Goal: Task Accomplishment & Management: Use online tool/utility

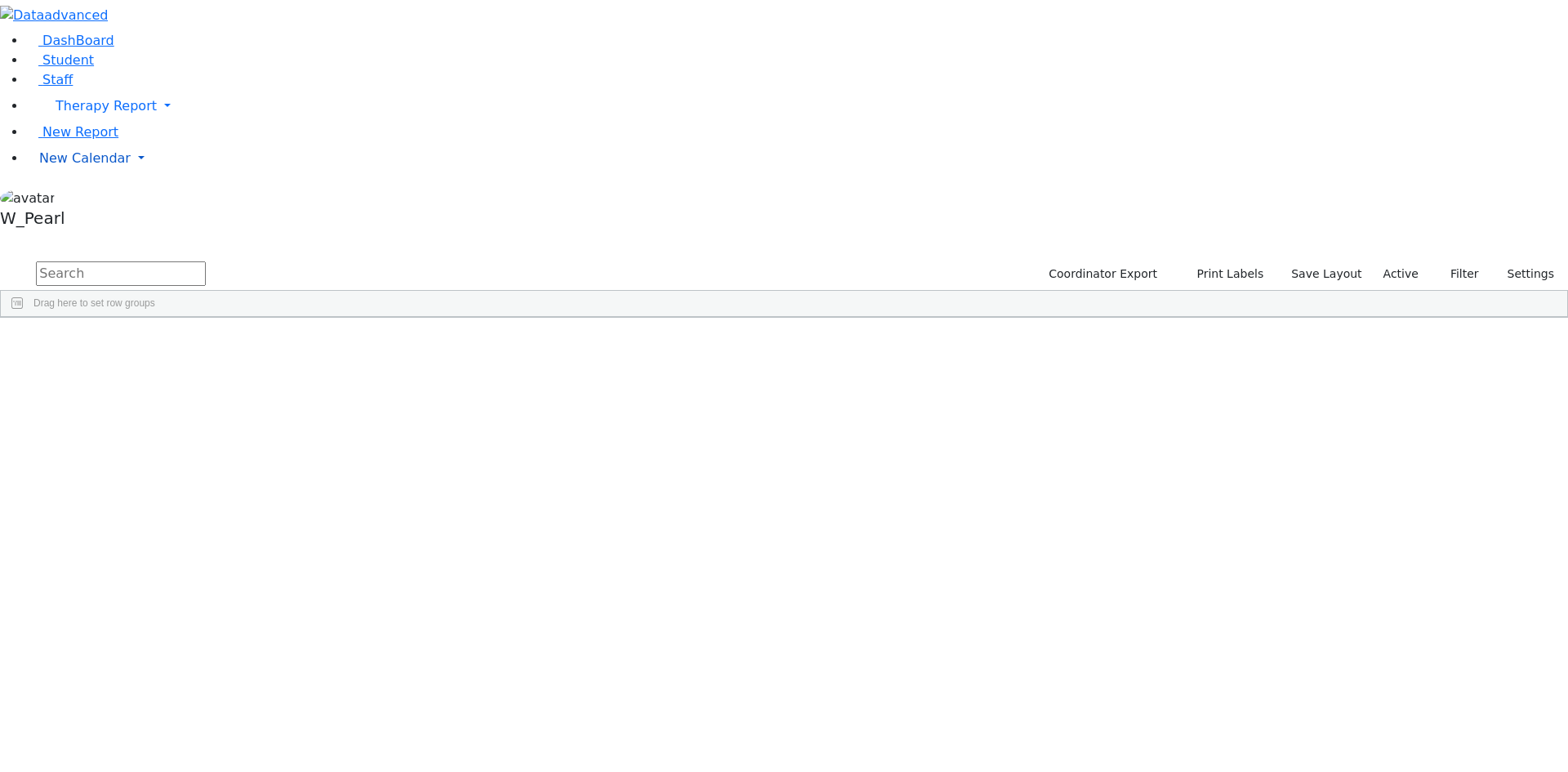
click at [81, 113] on span "New Calendar" at bounding box center [106, 106] width 101 height 16
click at [73, 199] on span "Calendar" at bounding box center [64, 191] width 59 height 16
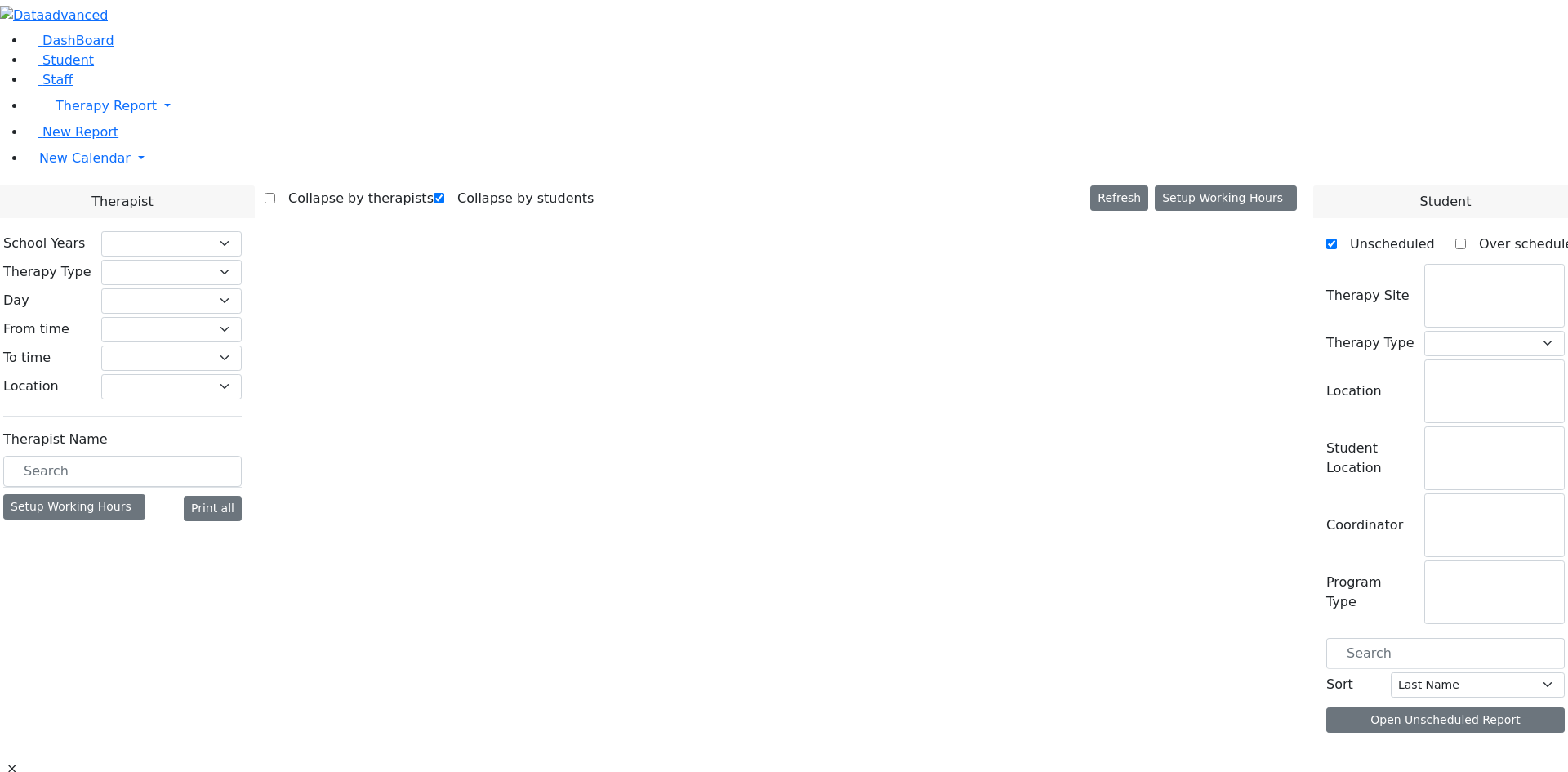
checkbox input "true"
select select "212"
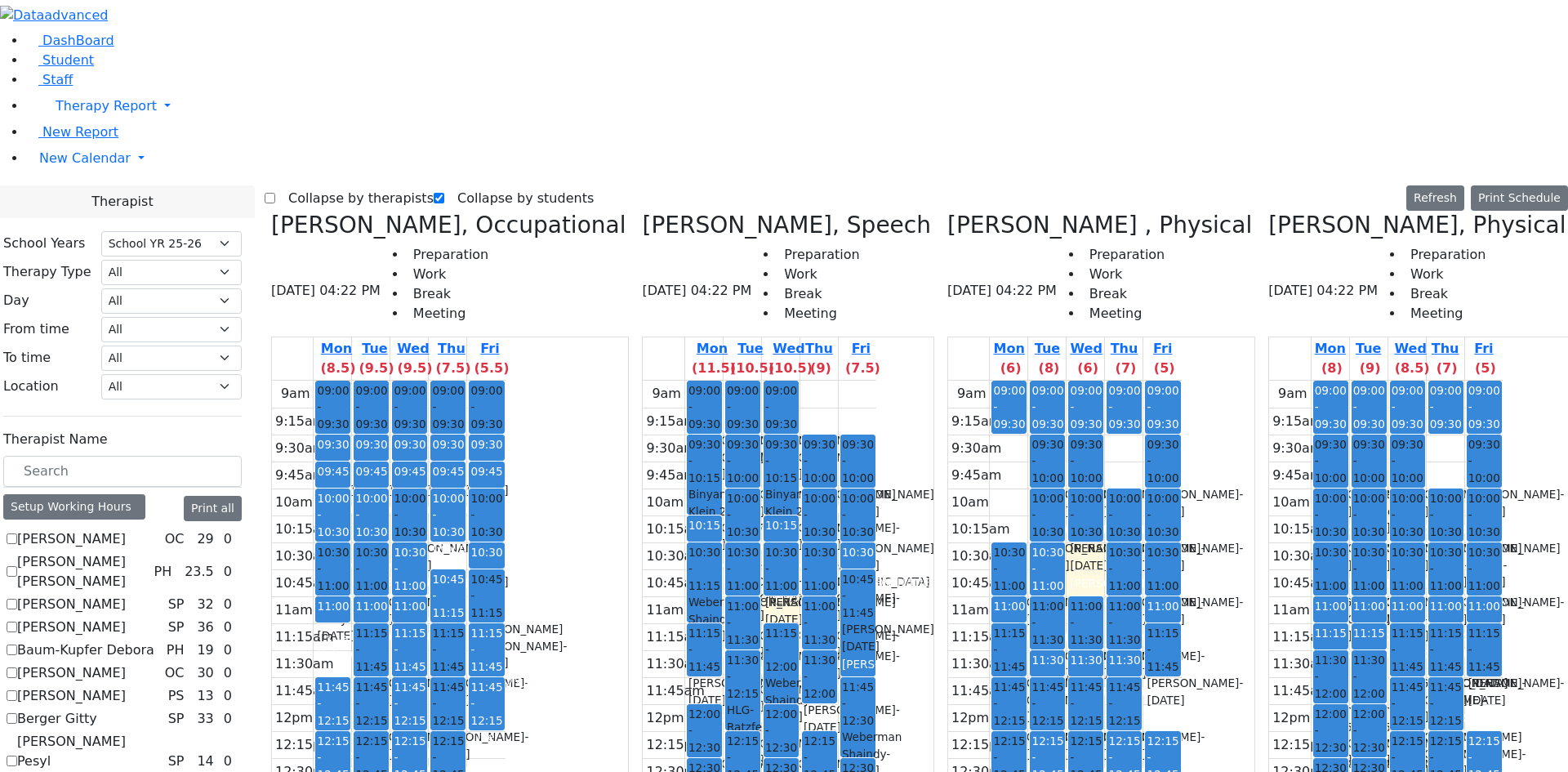
scroll to position [82, 0]
click at [330, 185] on label "Collapse by therapists" at bounding box center [354, 198] width 159 height 26
click at [275, 193] on input "Collapse by therapists" at bounding box center [269, 198] width 11 height 11
checkbox input "true"
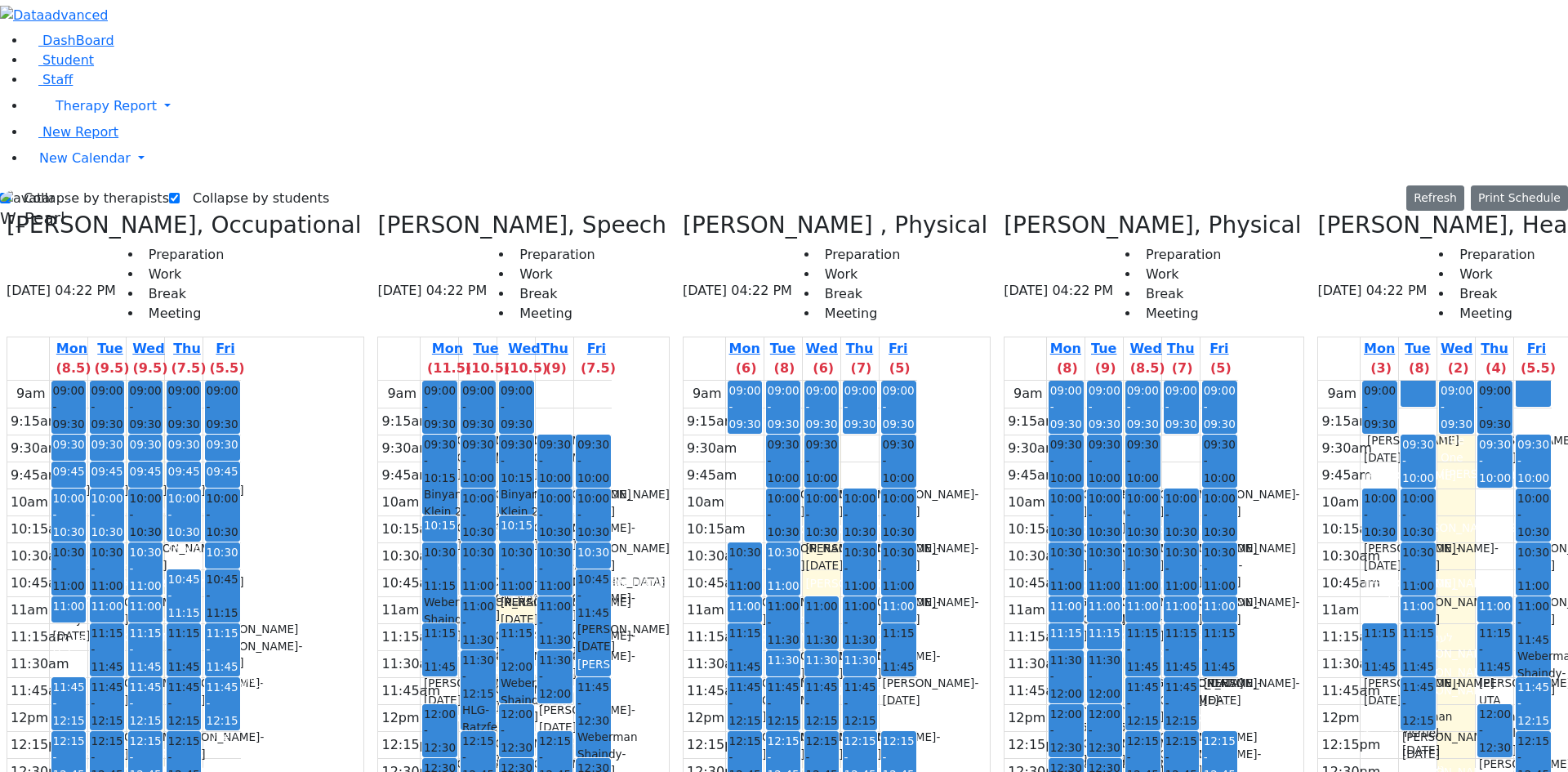
drag, startPoint x: 390, startPoint y: 53, endPoint x: 446, endPoint y: 55, distance: 56.0
click at [446, 212] on h3 "[PERSON_NAME], Speech" at bounding box center [522, 225] width 290 height 27
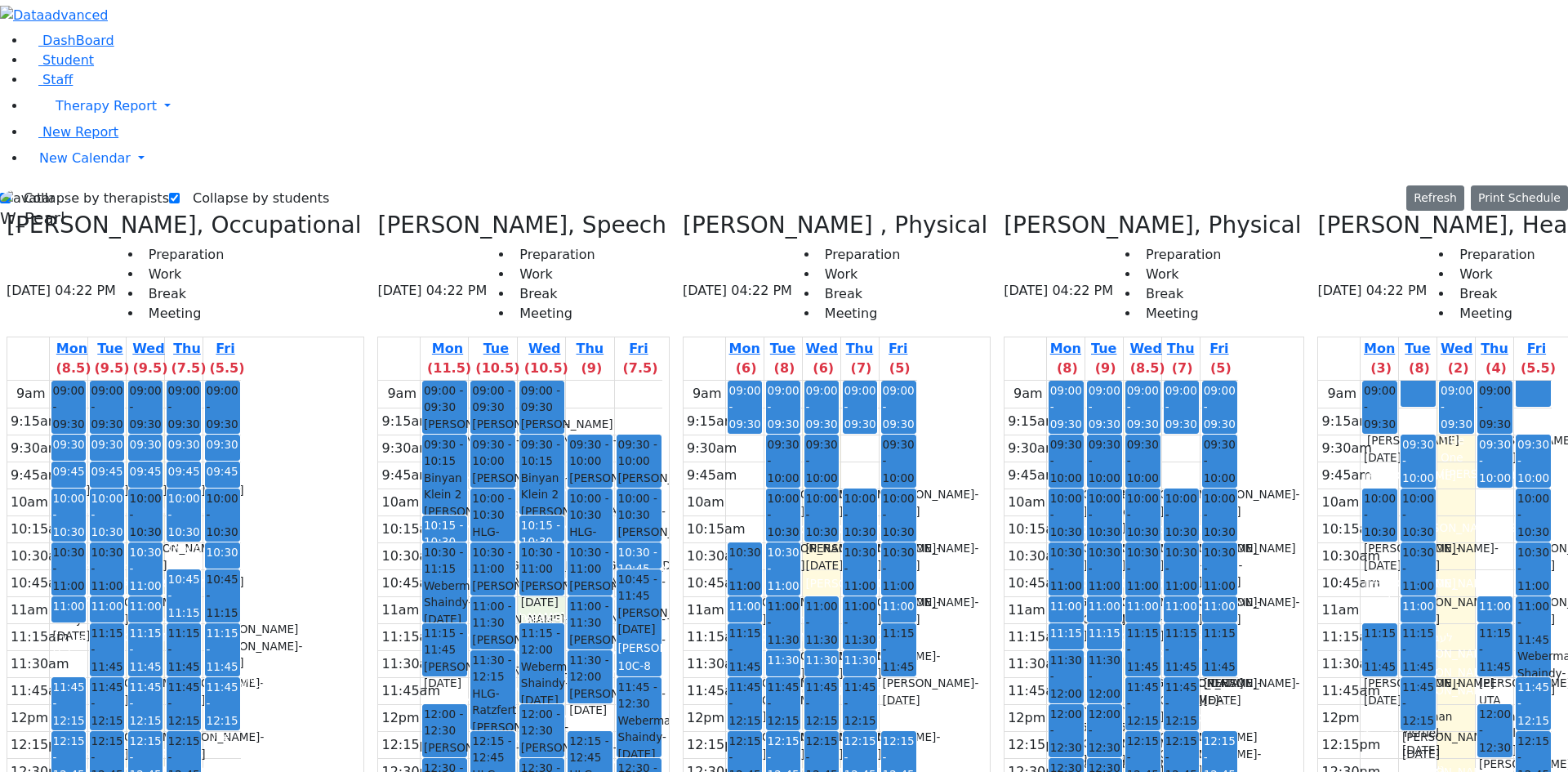
drag, startPoint x: 515, startPoint y: 320, endPoint x: 527, endPoint y: 327, distance: 13.9
click at [527, 380] on div "9am 9:15am 9:30am 9:45am 10am 10:15am 10:30am 10:45am 11am 11:15am 11:30am 11:4…" at bounding box center [521, 703] width 285 height 646
click at [576, 421] on div "9am 9:15am 9:30am 9:45am 10am 10:15am 10:30am 10:45am 11am 11:15am 11:30am 11:4…" at bounding box center [521, 703] width 285 height 646
click at [530, 380] on div "9am 9:15am 9:30am 9:45am 10am 10:15am 10:30am 10:45am 11am 11:15am 11:30am 11:4…" at bounding box center [521, 703] width 285 height 646
click at [437, 395] on div "9am 9:15am 9:30am 9:45am 10am 10:15am 10:30am 10:45am 11am 11:15am 11:30am 11:4…" at bounding box center [521, 703] width 285 height 646
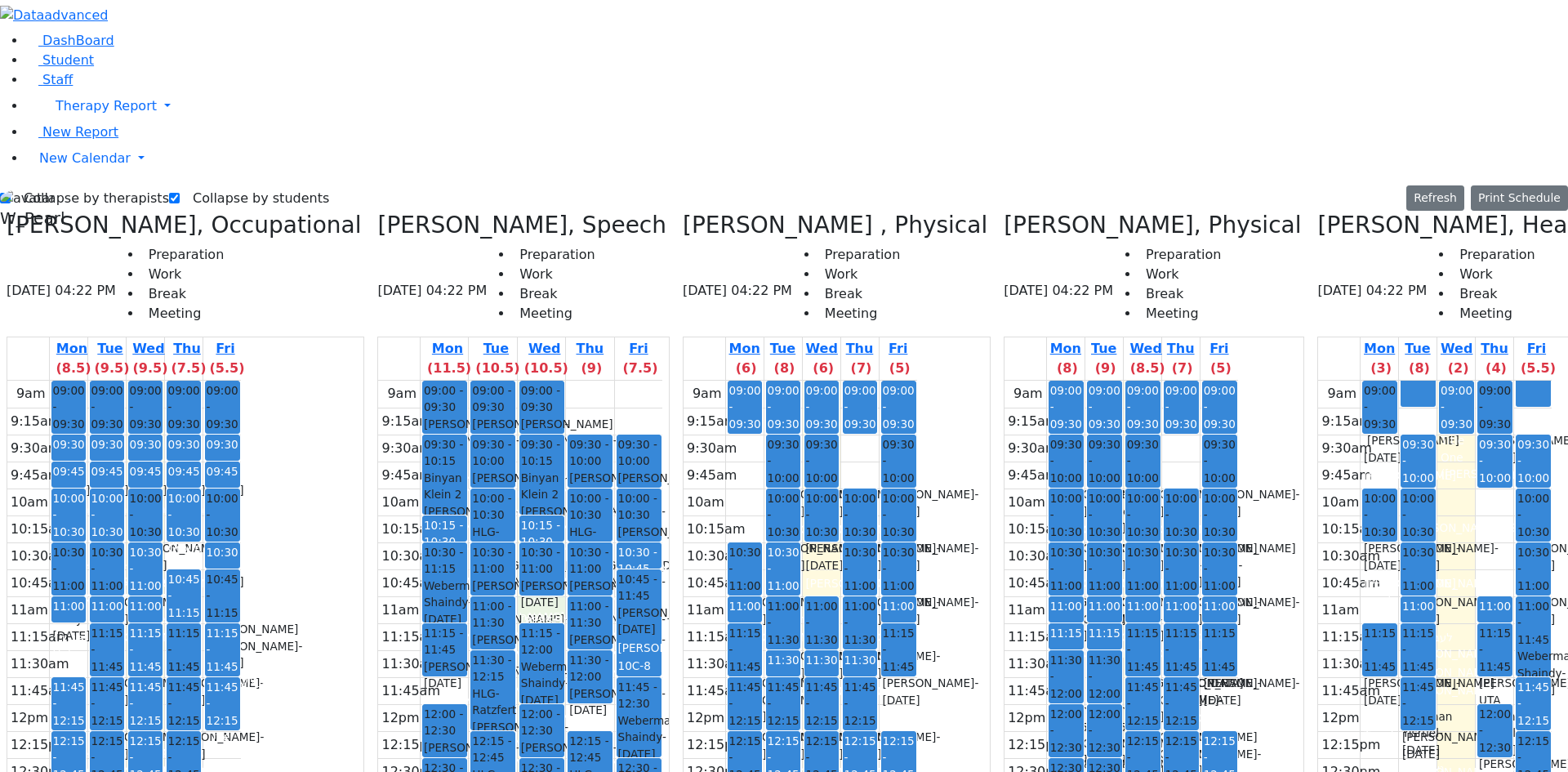
click at [546, 380] on div "9am 9:15am 9:30am 9:45am 10am 10:15am 10:30am 10:45am 11am 11:15am 11:30am 11:4…" at bounding box center [521, 703] width 285 height 646
drag, startPoint x: 584, startPoint y: 126, endPoint x: 584, endPoint y: 105, distance: 21.0
click at [584, 380] on div "9am 9:15am 9:30am 9:45am 10am 10:15am 10:30am 10:45am 11am 11:15am 11:30am 11:4…" at bounding box center [521, 703] width 285 height 646
click at [628, 380] on div "9am 9:15am 9:30am 9:45am 10am 10:15am 10:30am 10:45am 11am 11:15am 11:30am 11:4…" at bounding box center [521, 703] width 285 height 646
click at [532, 380] on div "9am 9:15am 9:30am 9:45am 10am 10:15am 10:30am 10:45am 11am 11:15am 11:30am 11:4…" at bounding box center [521, 703] width 285 height 646
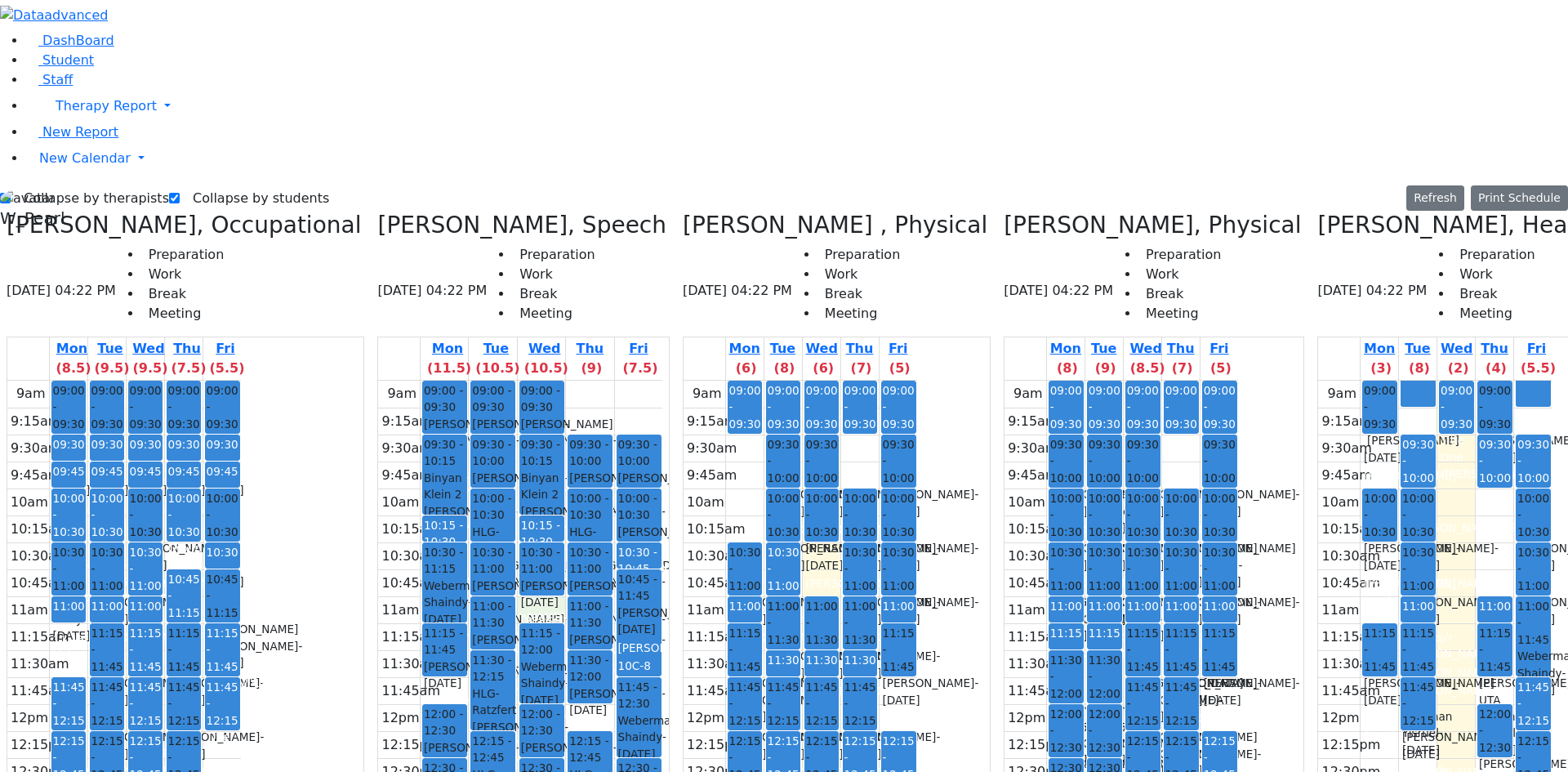
click at [430, 392] on div "9am 9:15am 9:30am 9:45am 10am 10:15am 10:30am 10:45am 11am 11:15am 11:30am 11:4…" at bounding box center [521, 703] width 285 height 646
click at [536, 380] on div "9am 9:15am 9:30am 9:45am 10am 10:15am 10:30am 10:45am 11am 11:15am 11:30am 11:4…" at bounding box center [521, 703] width 285 height 646
click at [581, 433] on div "9am 9:15am 9:30am 9:45am 10am 10:15am 10:30am 10:45am 11am 11:15am 11:30am 11:4…" at bounding box center [521, 703] width 285 height 646
click at [487, 632] on span "[PERSON_NAME] UTA" at bounding box center [518, 648] width 93 height 33
click at [514, 380] on div "9am 9:15am 9:30am 9:45am 10am 10:15am 10:30am 10:45am 11am 11:15am 11:30am 11:4…" at bounding box center [521, 703] width 285 height 646
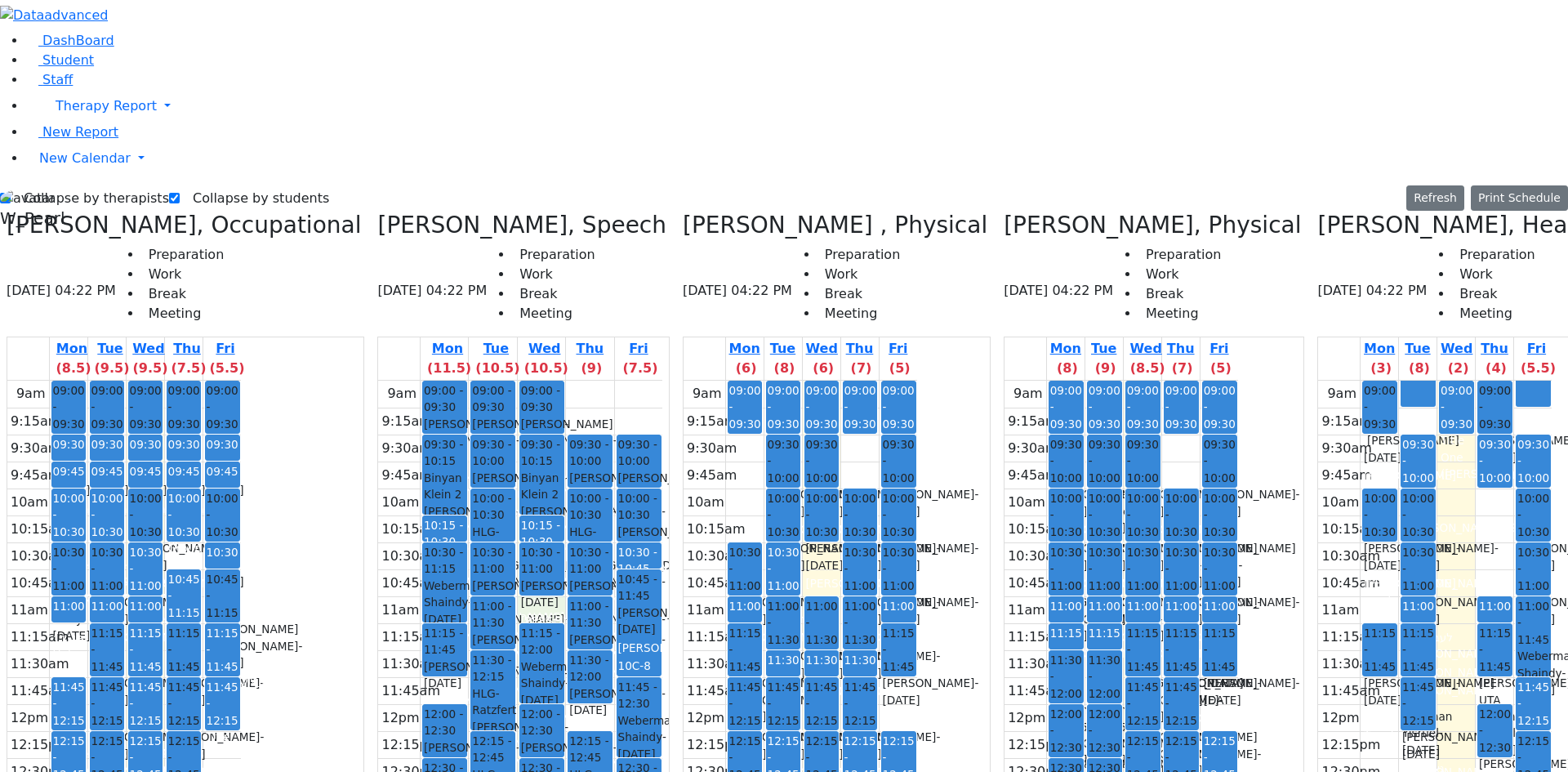
click at [486, 632] on span "[PERSON_NAME] UTA" at bounding box center [518, 648] width 93 height 33
click at [514, 380] on div "9am 9:15am 9:30am 9:45am 10am 10:15am 10:30am 10:45am 11am 11:15am 11:30am 11:4…" at bounding box center [521, 703] width 285 height 646
drag, startPoint x: 528, startPoint y: 322, endPoint x: 536, endPoint y: 324, distance: 8.2
click at [564, 418] on div "9am 9:15am 9:30am 9:45am 10am 10:15am 10:30am 10:45am 11am 11:15am 11:30am 11:4…" at bounding box center [521, 703] width 285 height 646
click at [521, 380] on div "9am 9:15am 9:30am 9:45am 10am 10:15am 10:30am 10:45am 11am 11:15am 11:30am 11:4…" at bounding box center [521, 703] width 285 height 646
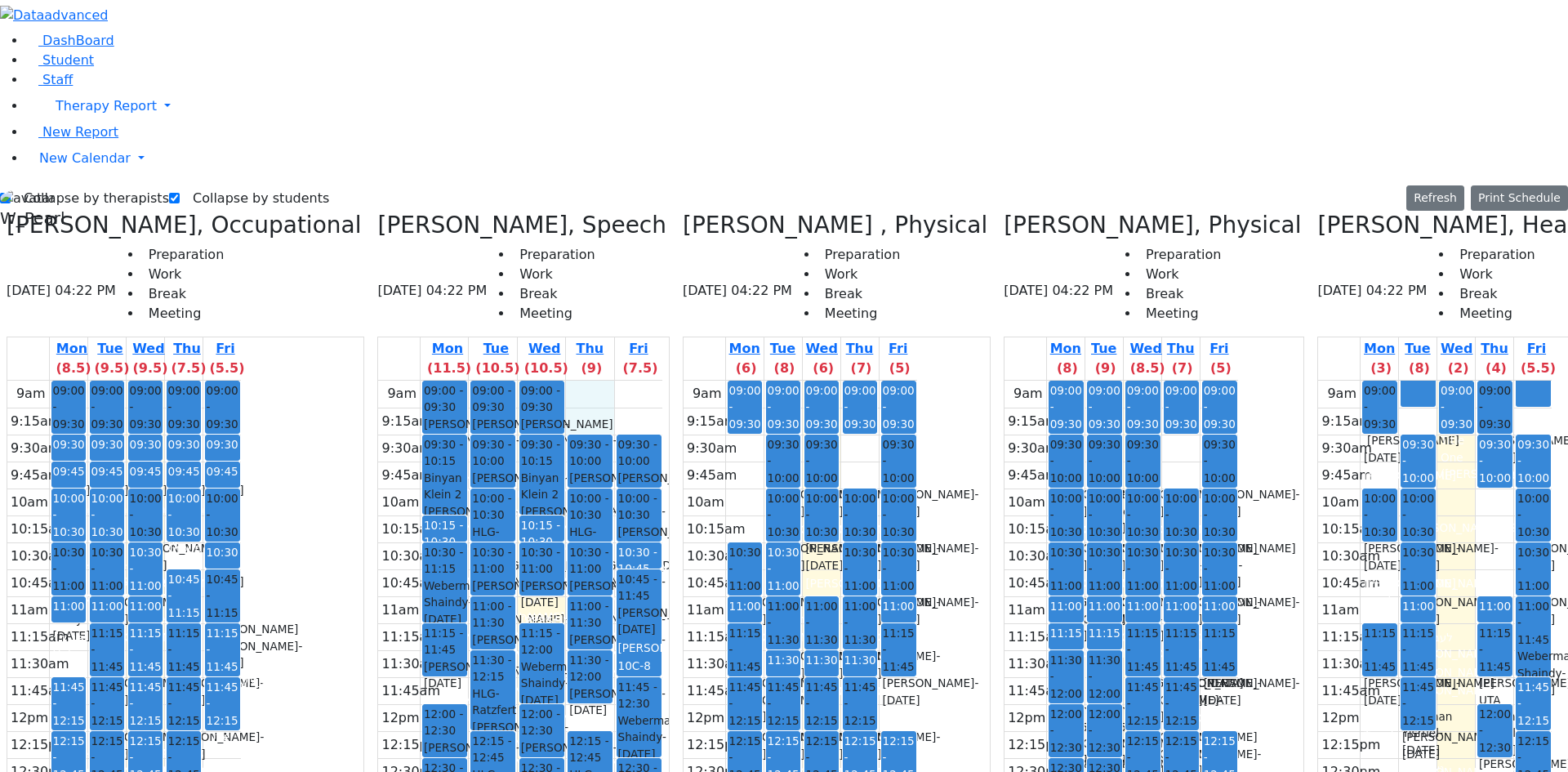
drag, startPoint x: 587, startPoint y: 93, endPoint x: 588, endPoint y: 122, distance: 29.0
click at [590, 380] on div "9am 9:15am 9:30am 9:45am 10am 10:15am 10:30am 10:45am 11am 11:15am 11:30am 11:4…" at bounding box center [521, 703] width 285 height 646
drag, startPoint x: 611, startPoint y: 104, endPoint x: 614, endPoint y: 129, distance: 25.2
click at [614, 380] on div "9am 9:15am 9:30am 9:45am 10am 10:15am 10:30am 10:45am 11am 11:15am 11:30am 11:4…" at bounding box center [521, 703] width 285 height 646
click at [590, 380] on div "9am 9:15am 9:30am 9:45am 10am 10:15am 10:30am 10:45am 11am 11:15am 11:30am 11:4…" at bounding box center [521, 703] width 285 height 646
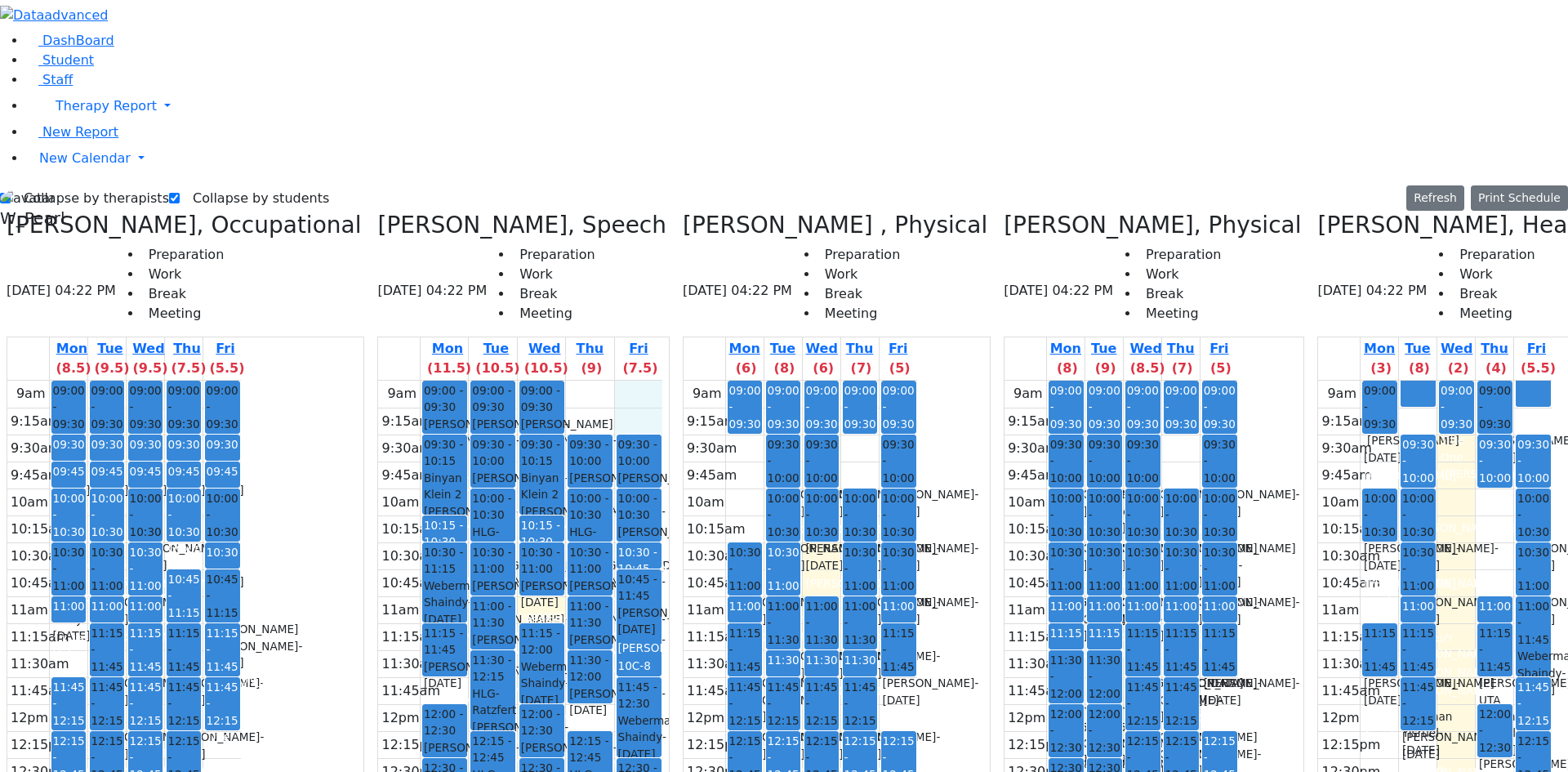
drag, startPoint x: 612, startPoint y: 99, endPoint x: 612, endPoint y: 126, distance: 27.0
click at [612, 380] on div "9am 9:15am 9:30am 9:45am 10am 10:15am 10:30am 10:45am 11am 11:15am 11:30am 11:4…" at bounding box center [521, 703] width 285 height 646
drag, startPoint x: 582, startPoint y: 107, endPoint x: 586, endPoint y: 130, distance: 23.3
click at [581, 380] on div "9am 9:15am 9:30am 9:45am 10am 10:15am 10:30am 10:45am 11am 11:15am 11:30am 11:4…" at bounding box center [521, 703] width 285 height 646
click at [608, 380] on div "9am 9:15am 9:30am 9:45am 10am 10:15am 10:30am 10:45am 11am 11:15am 11:30am 11:4…" at bounding box center [521, 703] width 285 height 646
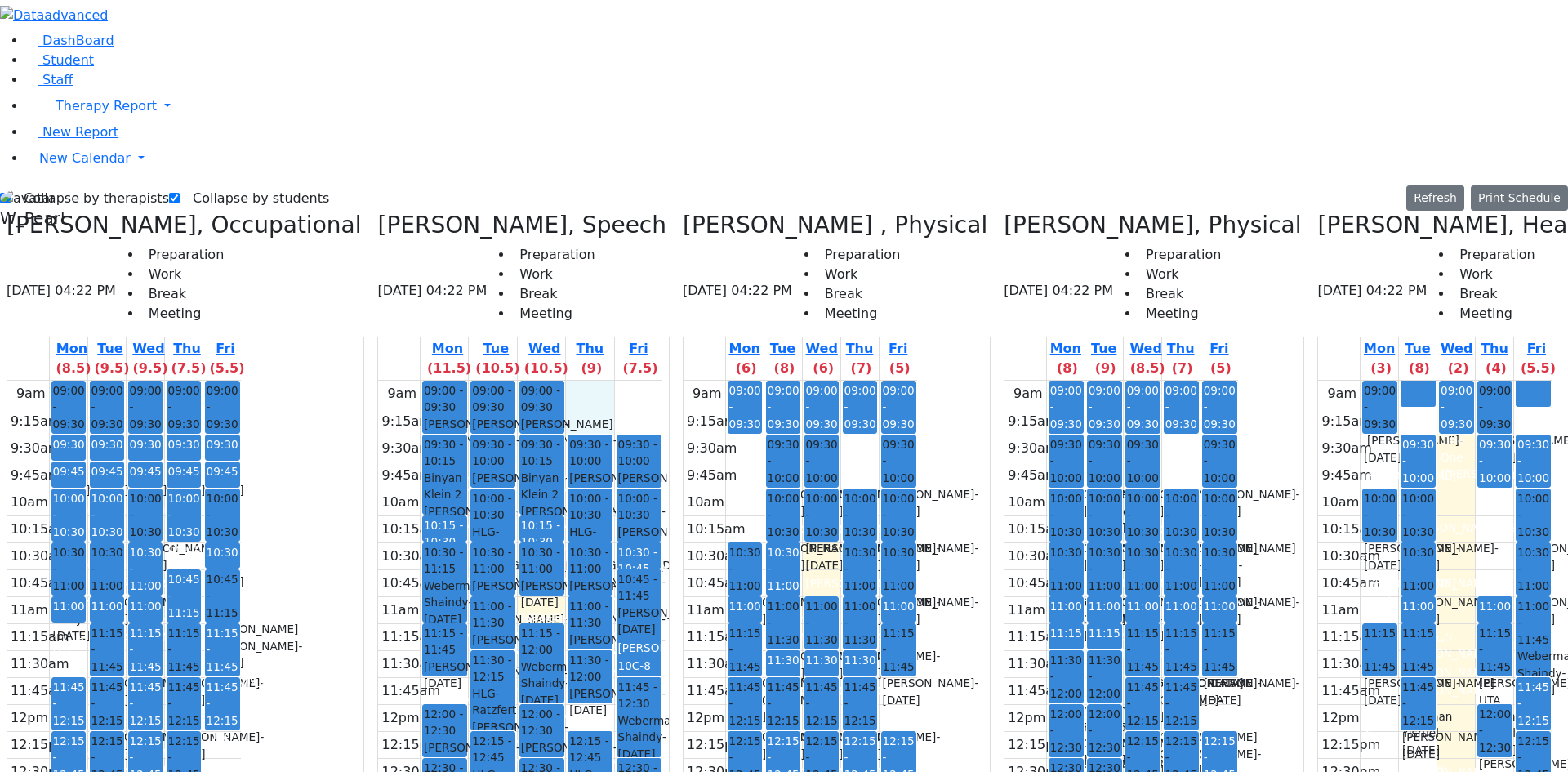
drag, startPoint x: 592, startPoint y: 98, endPoint x: 589, endPoint y: 122, distance: 24.2
click at [587, 380] on div "9am 9:15am 9:30am 9:45am 10am 10:15am 10:30am 10:45am 11am 11:15am 11:30am 11:4…" at bounding box center [521, 703] width 285 height 646
drag, startPoint x: 611, startPoint y: 101, endPoint x: 608, endPoint y: 131, distance: 30.1
click at [608, 380] on div "9am 9:15am 9:30am 9:45am 10am 10:15am 10:30am 10:45am 11am 11:15am 11:30am 11:4…" at bounding box center [521, 703] width 285 height 646
drag, startPoint x: 597, startPoint y: 103, endPoint x: 595, endPoint y: 118, distance: 15.1
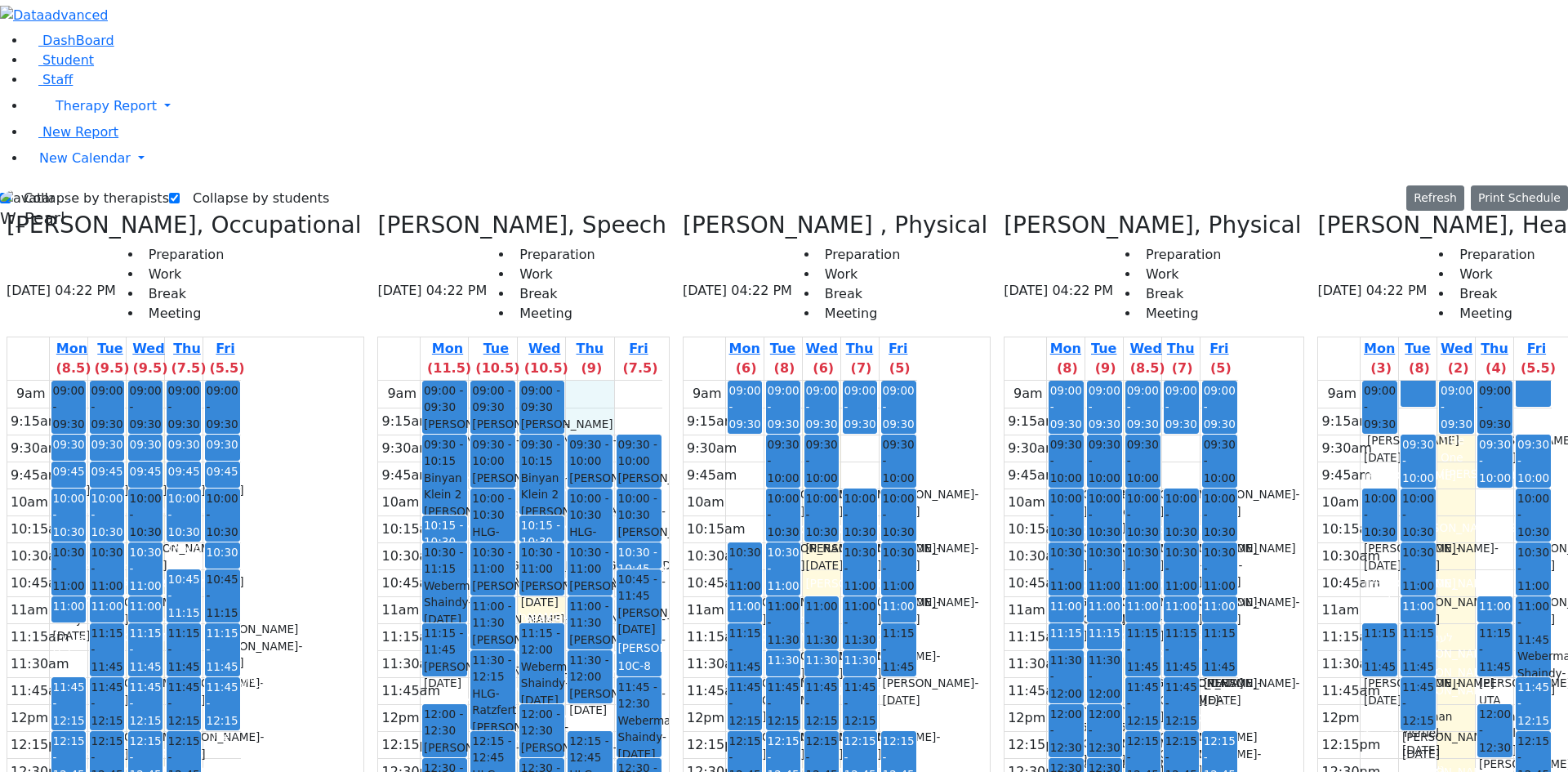
click at [592, 380] on div "9am 9:15am 9:30am 9:45am 10am 10:15am 10:30am 10:45am 11am 11:15am 11:30am 11:4…" at bounding box center [521, 703] width 285 height 646
click at [620, 380] on div "9am 9:15am 9:30am 9:45am 10am 10:15am 10:30am 10:45am 11am 11:15am 11:30am 11:4…" at bounding box center [521, 703] width 285 height 646
drag, startPoint x: 588, startPoint y: 95, endPoint x: 591, endPoint y: 131, distance: 36.1
click at [586, 380] on div "9am 9:15am 9:30am 9:45am 10am 10:15am 10:30am 10:45am 11am 11:15am 11:30am 11:4…" at bounding box center [521, 703] width 285 height 646
click at [611, 380] on div "9am 9:15am 9:30am 9:45am 10am 10:15am 10:30am 10:45am 11am 11:15am 11:30am 11:4…" at bounding box center [521, 703] width 285 height 646
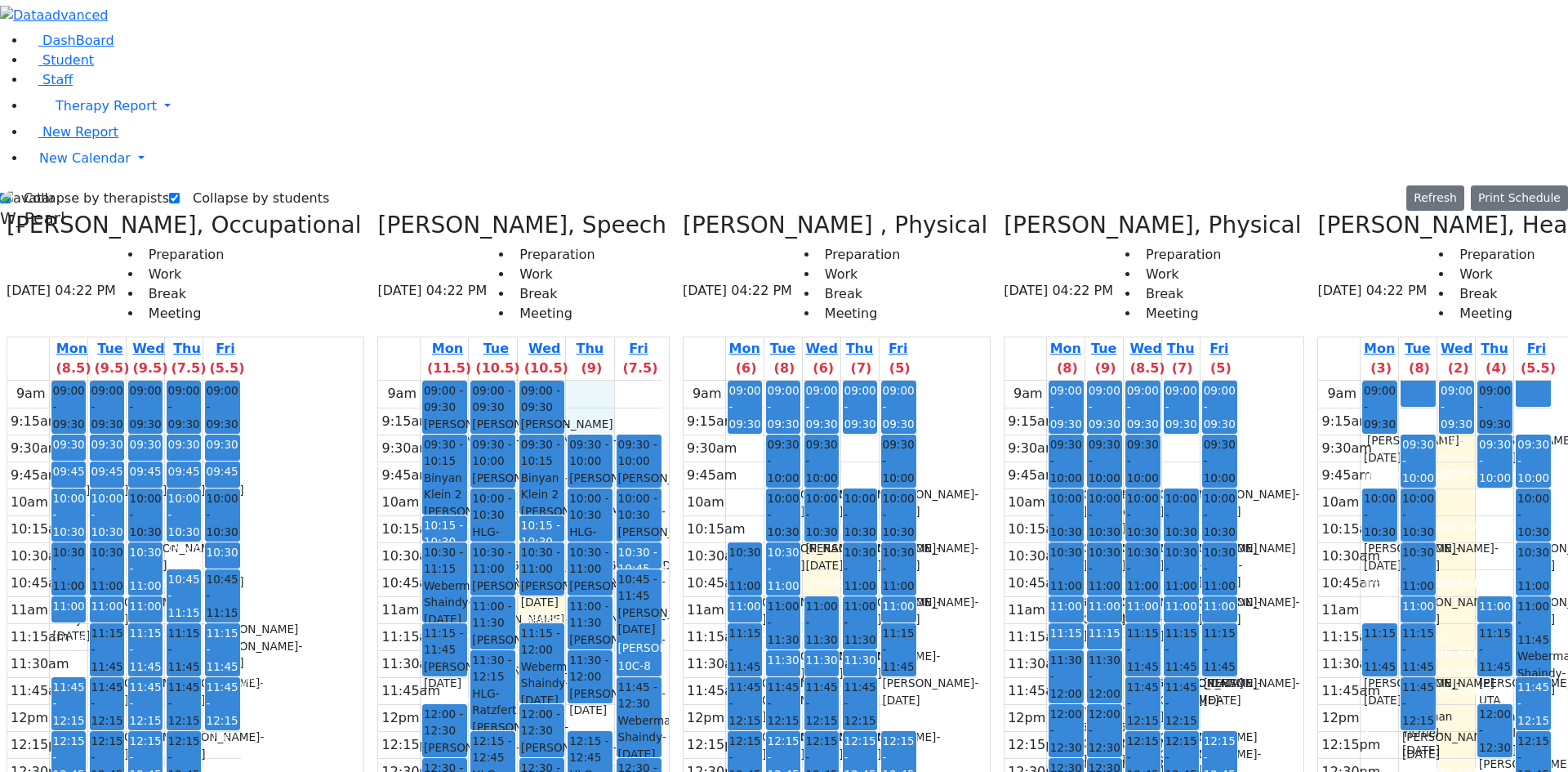
drag, startPoint x: 592, startPoint y: 101, endPoint x: 590, endPoint y: 121, distance: 20.1
click at [590, 380] on div "9am 9:15am 9:30am 9:45am 10am 10:15am 10:30am 10:45am 11am 11:15am 11:30am 11:4…" at bounding box center [521, 703] width 285 height 646
drag, startPoint x: 611, startPoint y: 106, endPoint x: 616, endPoint y: 123, distance: 17.7
click at [617, 380] on div "9am 9:15am 9:30am 9:45am 10am 10:15am 10:30am 10:45am 11am 11:15am 11:30am 11:4…" at bounding box center [521, 703] width 285 height 646
drag, startPoint x: 593, startPoint y: 101, endPoint x: 591, endPoint y: 120, distance: 19.1
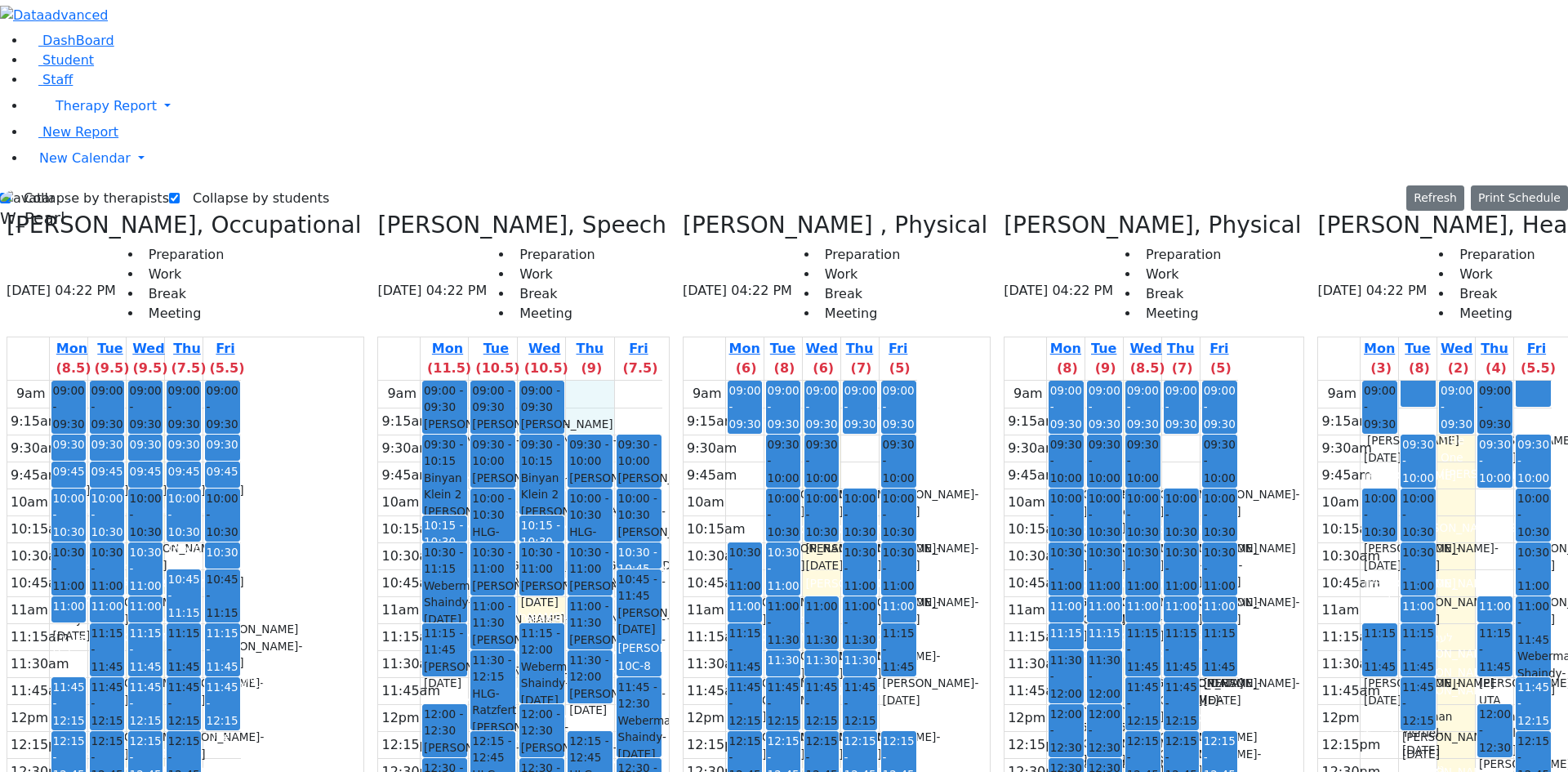
click at [589, 380] on div "9am 9:15am 9:30am 9:45am 10am 10:15am 10:30am 10:45am 11am 11:15am 11:30am 11:4…" at bounding box center [521, 703] width 285 height 646
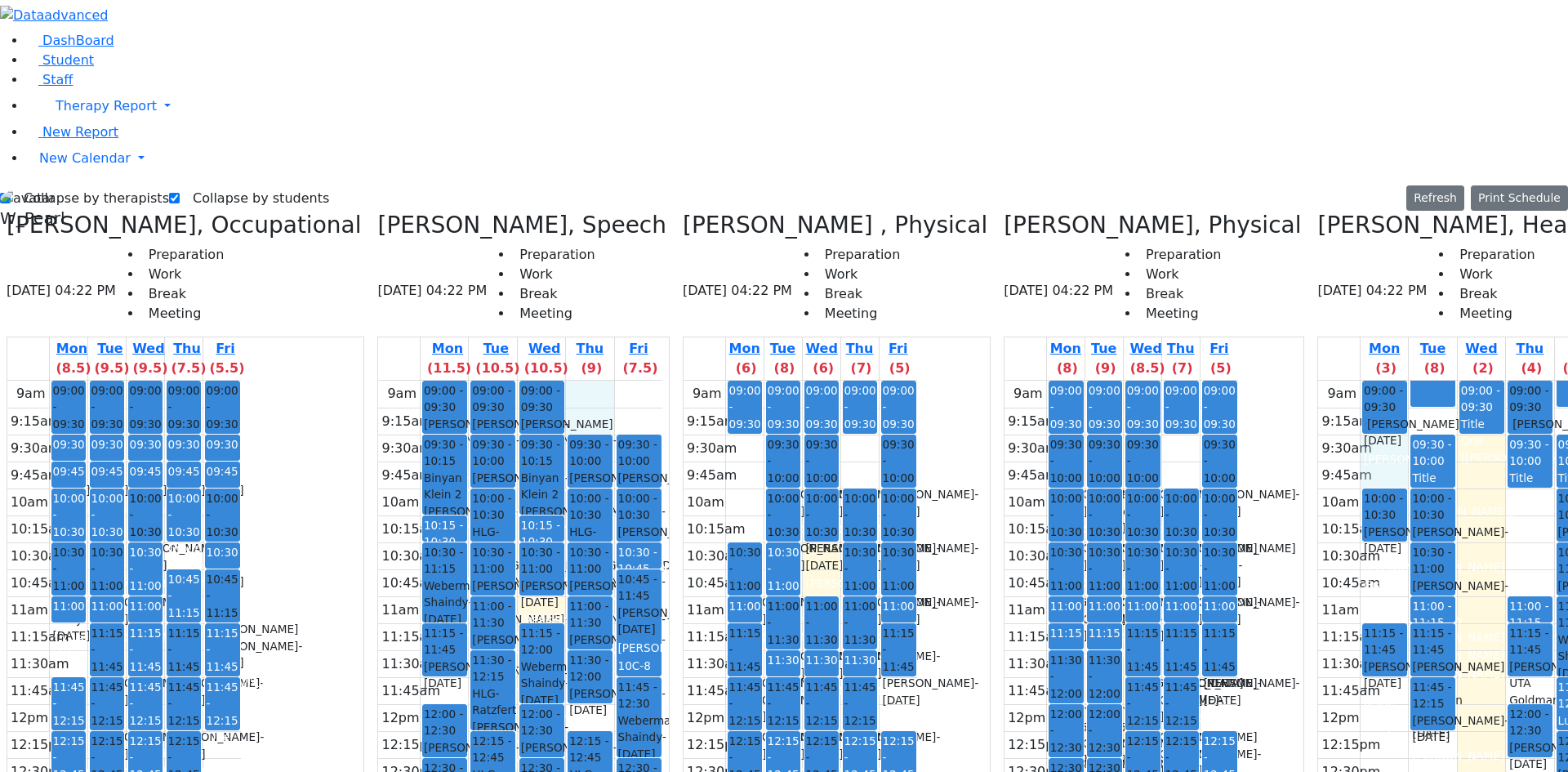
drag, startPoint x: 1325, startPoint y: 166, endPoint x: 1328, endPoint y: 183, distance: 17.3
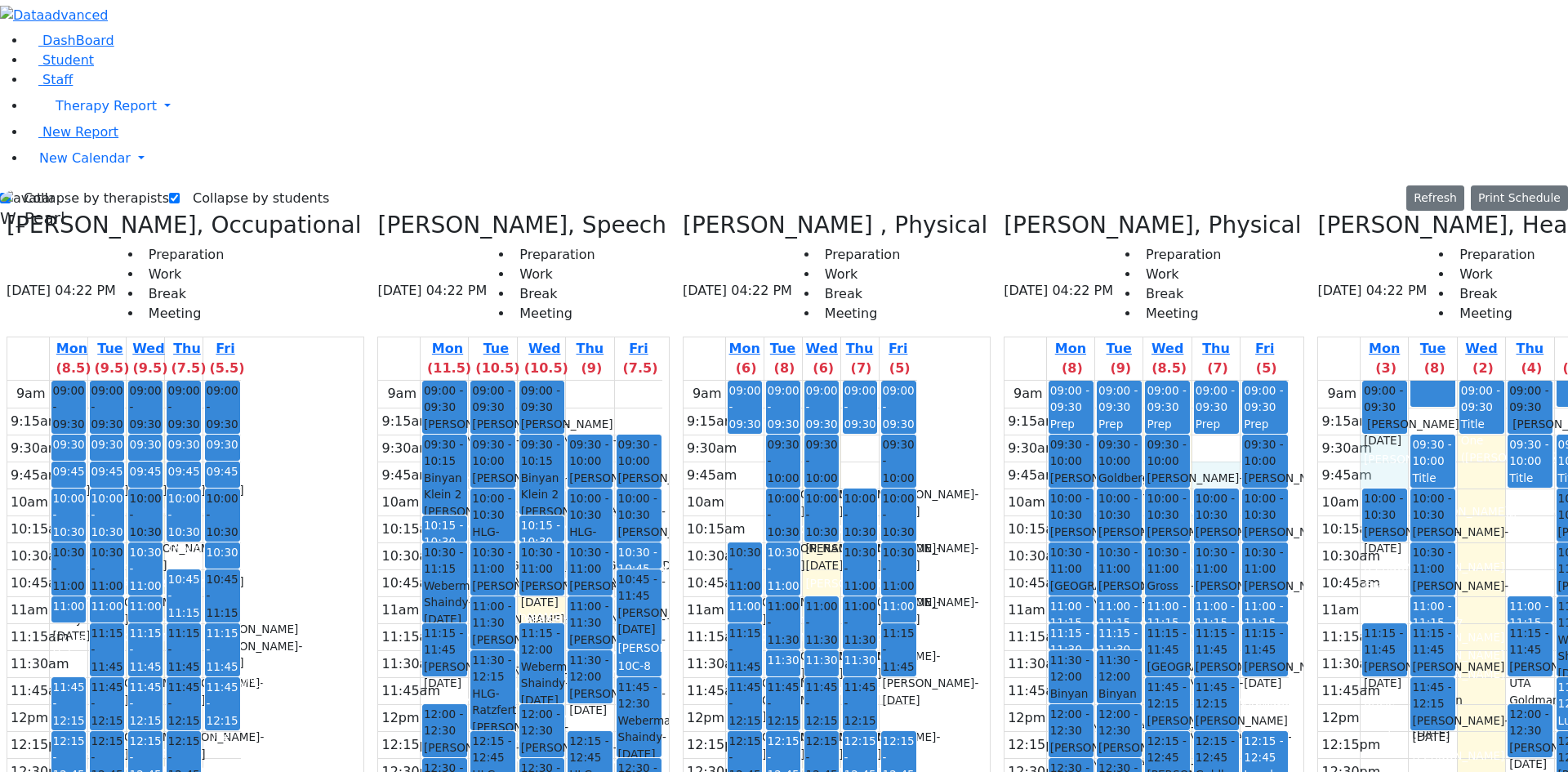
drag, startPoint x: 1181, startPoint y: 158, endPoint x: 1179, endPoint y: 173, distance: 15.1
click at [1179, 380] on div "9am 9:15am 9:30am 9:45am 10am 10:15am 10:30am 10:45am 11am 11:15am 11:30am 11:4…" at bounding box center [1147, 703] width 285 height 646
drag, startPoint x: 1177, startPoint y: 159, endPoint x: 1177, endPoint y: 184, distance: 25.0
click at [1177, 380] on div "9am 9:15am 9:30am 9:45am 10am 10:15am 10:30am 10:45am 11am 11:15am 11:30am 11:4…" at bounding box center [1147, 703] width 285 height 646
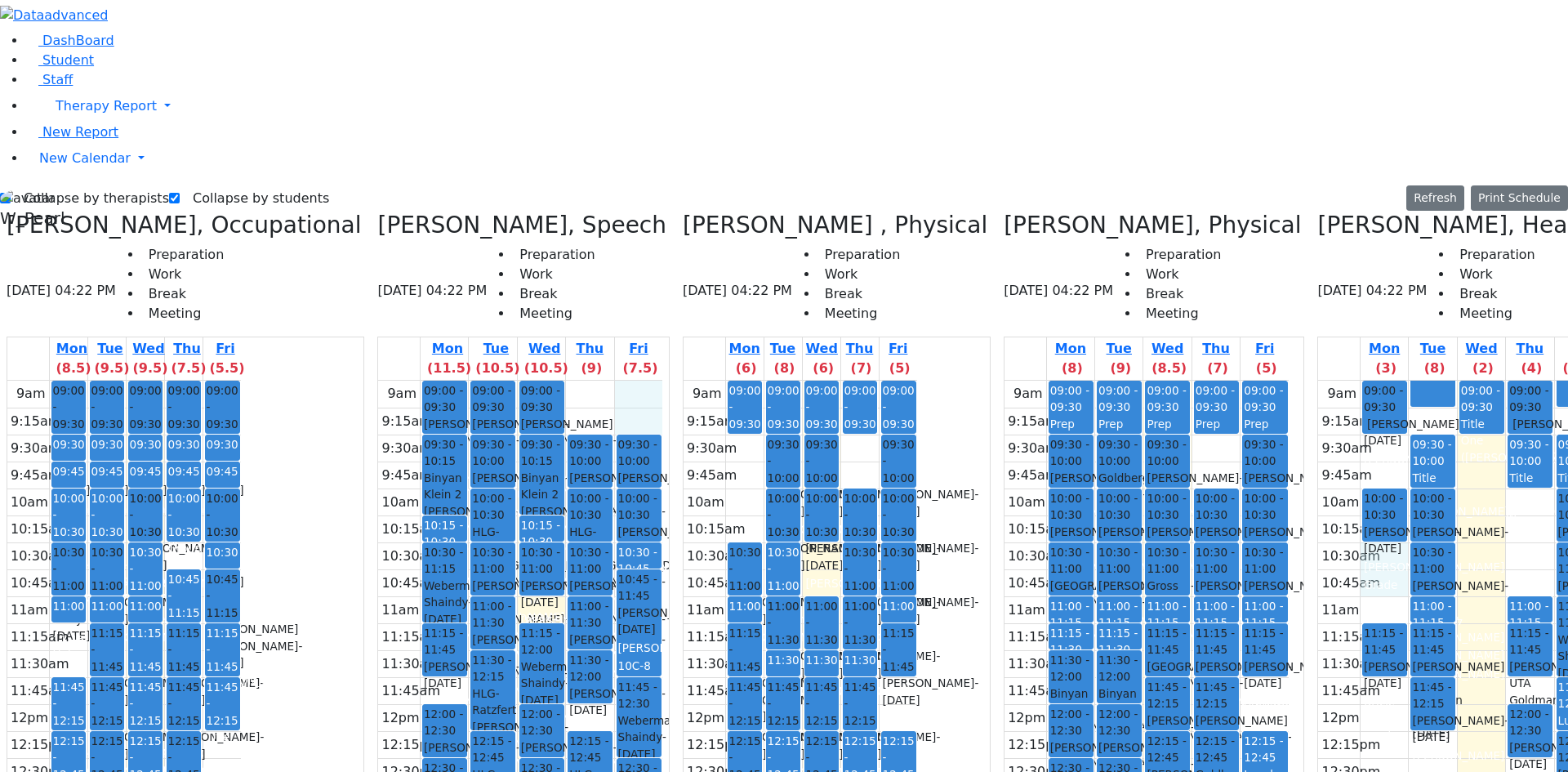
drag, startPoint x: 614, startPoint y: 99, endPoint x: 598, endPoint y: 129, distance: 34.0
click at [612, 380] on div "9am 9:15am 9:30am 9:45am 10am 10:15am 10:30am 10:45am 11am 11:15am 11:30am 11:4…" at bounding box center [521, 703] width 285 height 646
drag, startPoint x: 586, startPoint y: 114, endPoint x: 598, endPoint y: 129, distance: 19.2
click at [591, 380] on div "9am 9:15am 9:30am 9:45am 10am 10:15am 10:30am 10:45am 11am 11:15am 11:30am 11:4…" at bounding box center [521, 703] width 285 height 646
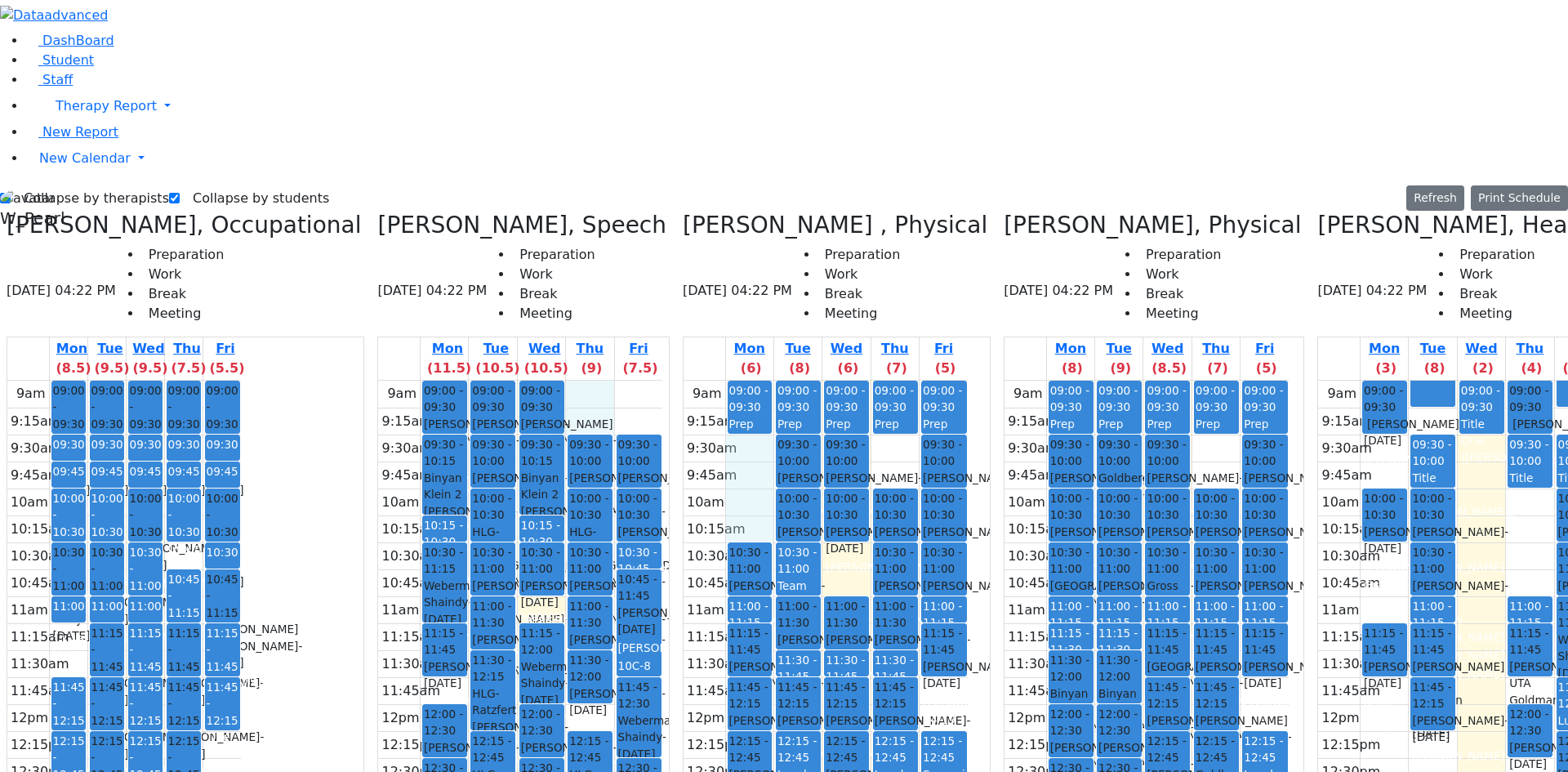
drag, startPoint x: 715, startPoint y: 162, endPoint x: 721, endPoint y: 227, distance: 65.3
click at [721, 380] on div "9am 9:15am 9:30am 9:45am 10am 10:15am 10:30am 10:45am 11am 11:15am 11:30am 11:4…" at bounding box center [826, 703] width 285 height 646
